Goal: Navigation & Orientation: Find specific page/section

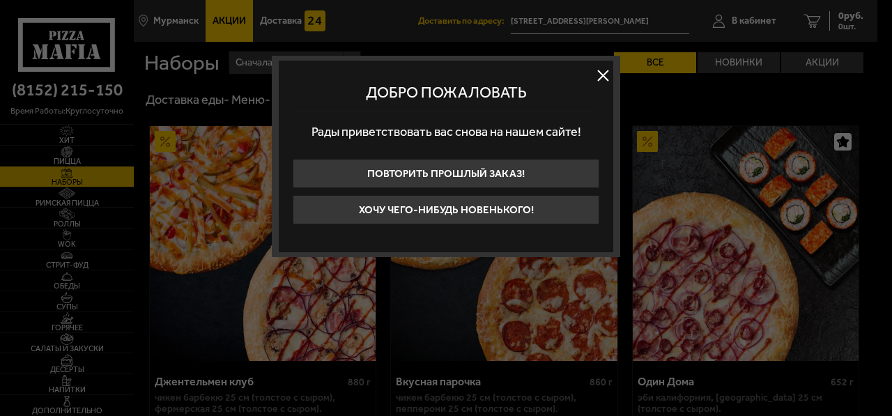
click at [600, 74] on button at bounding box center [603, 75] width 21 height 21
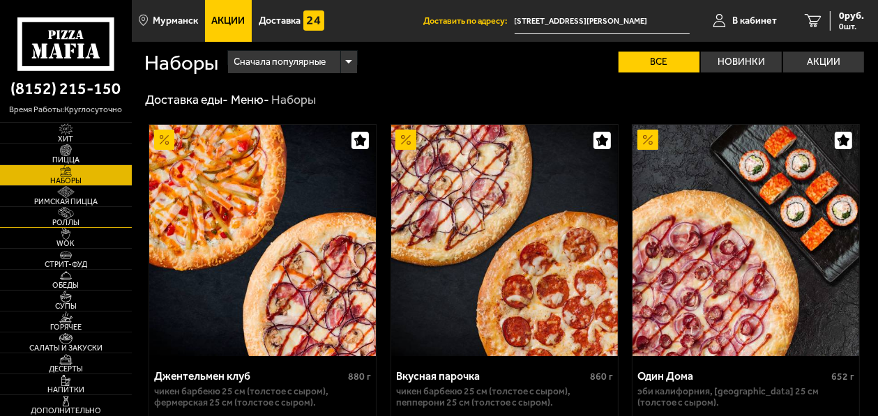
click at [66, 215] on img at bounding box center [65, 213] width 35 height 12
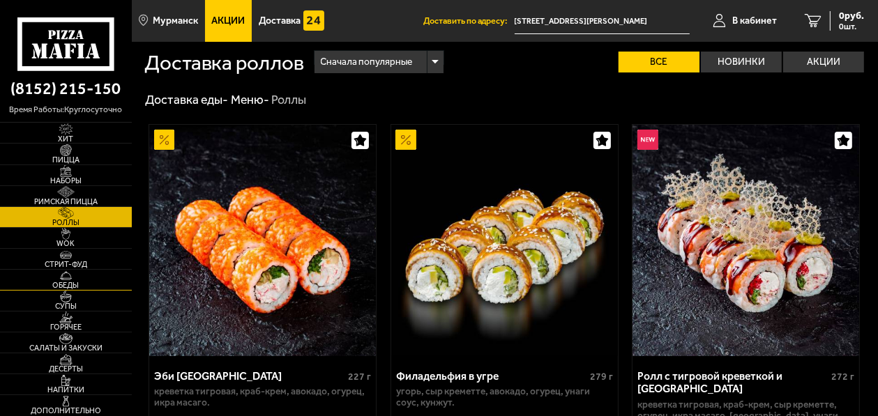
click at [68, 280] on img at bounding box center [65, 276] width 35 height 12
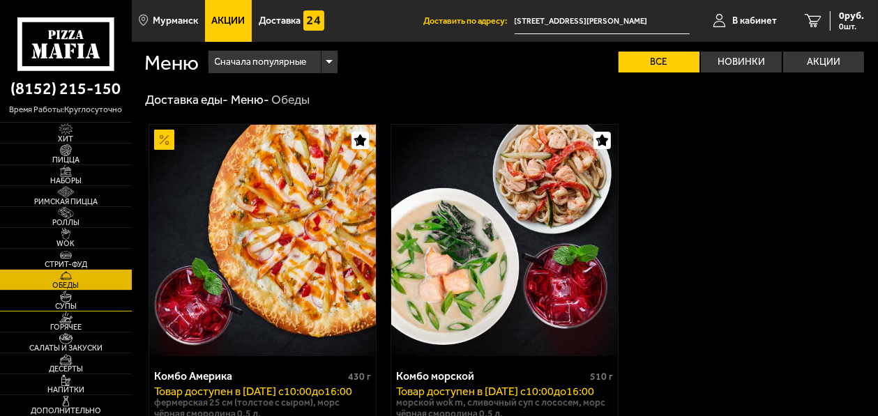
click at [64, 303] on span "Супы" at bounding box center [66, 307] width 132 height 8
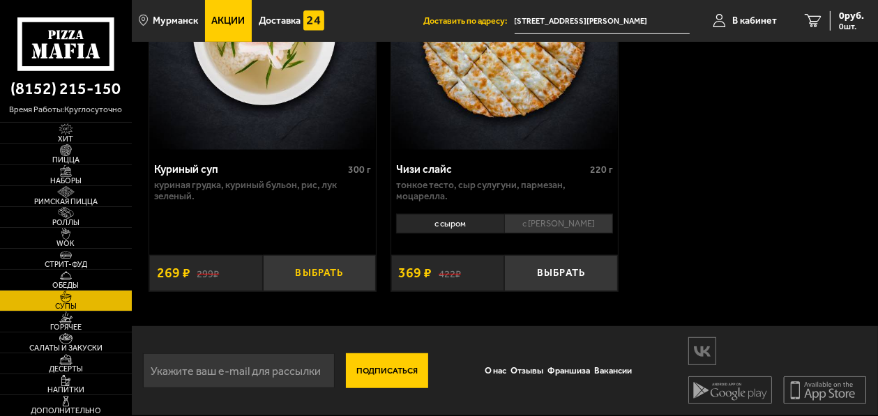
scroll to position [387, 0]
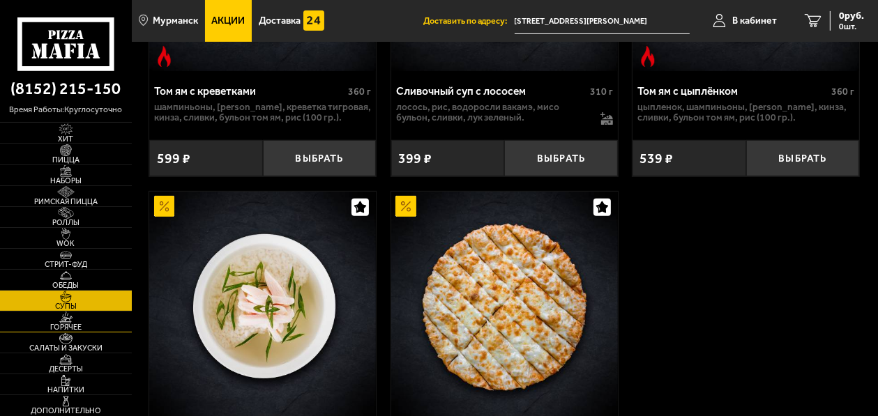
click at [64, 319] on img at bounding box center [65, 318] width 35 height 12
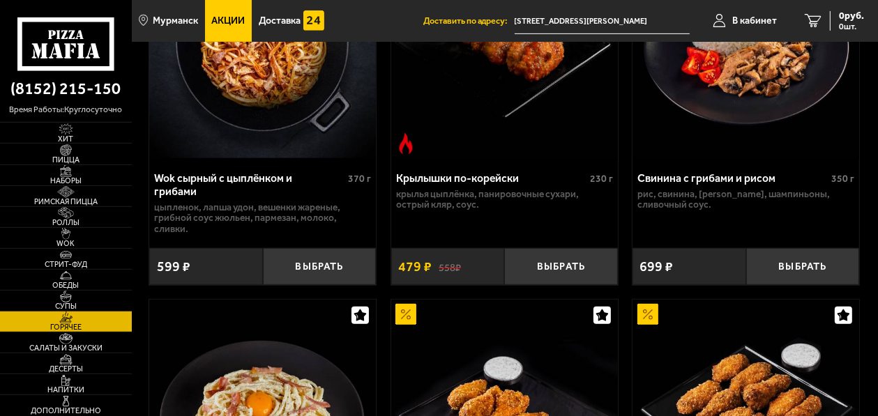
scroll to position [588, 0]
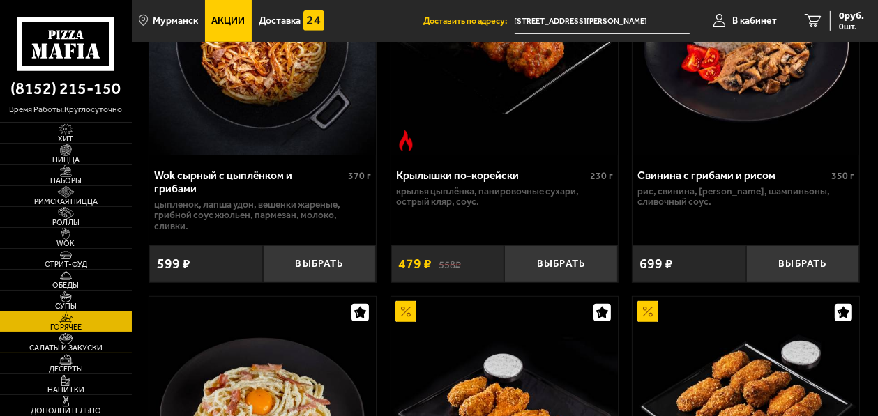
click at [66, 343] on img at bounding box center [65, 339] width 35 height 12
